Goal: Transaction & Acquisition: Purchase product/service

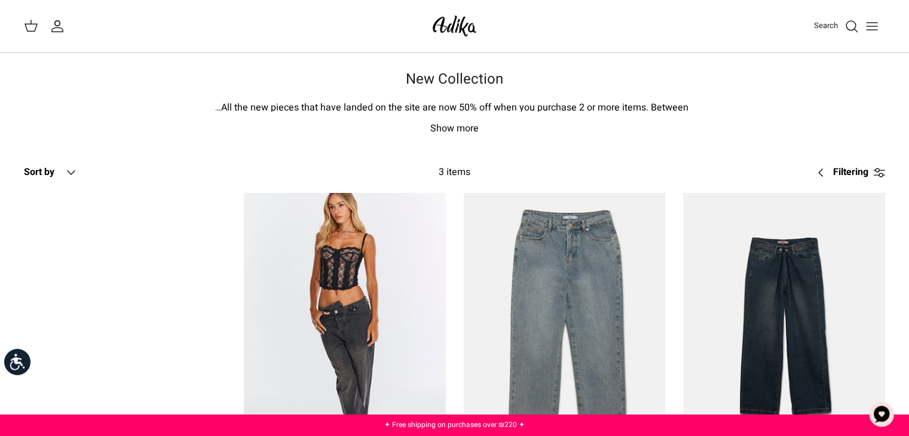
click at [566, 160] on div "Filtering Right" at bounding box center [719, 172] width 332 height 29
click at [852, 26] on icon "Search" at bounding box center [851, 26] width 14 height 14
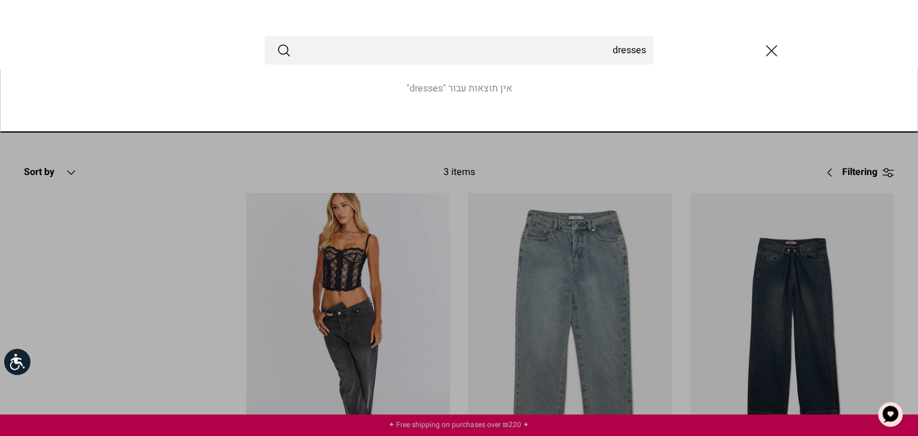
type input "dresses"
click at [277, 42] on button "Submit" at bounding box center [284, 50] width 14 height 16
